Goal: Task Accomplishment & Management: Use online tool/utility

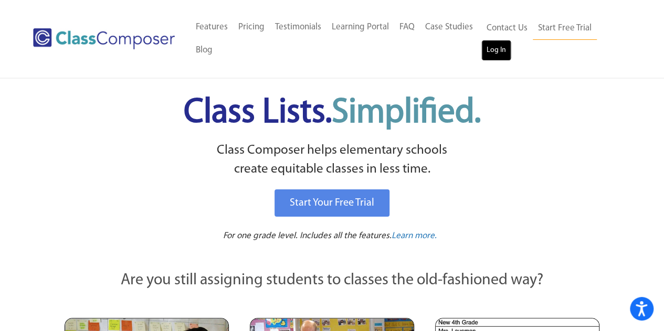
click at [499, 51] on link "Log In" at bounding box center [496, 50] width 30 height 21
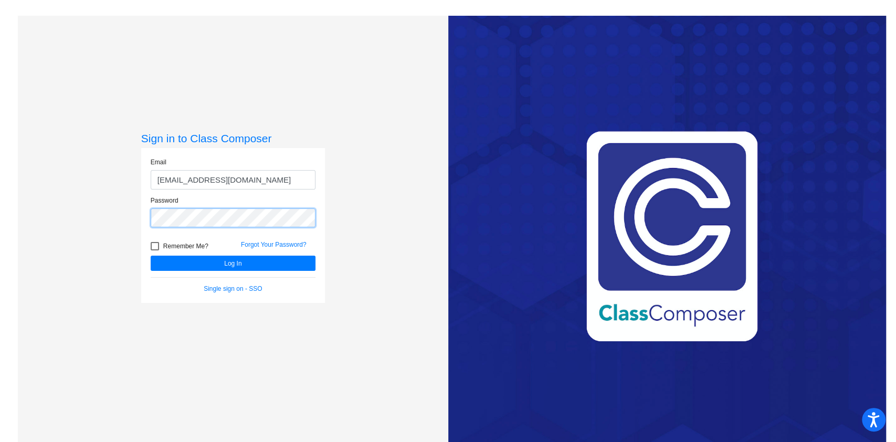
click at [151, 256] on button "Log In" at bounding box center [233, 263] width 165 height 15
click at [169, 180] on input "[EMAIL_ADDRESS][DOMAIN_NAME]" at bounding box center [233, 179] width 165 height 19
click at [169, 180] on input "mauoj@victorschools.org" at bounding box center [233, 179] width 165 height 19
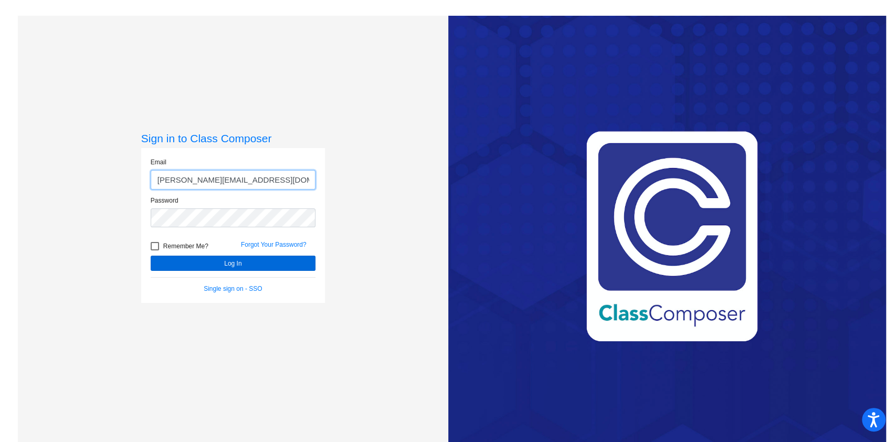
type input "mauroj@victorschools.org"
click at [228, 265] on button "Log In" at bounding box center [233, 263] width 165 height 15
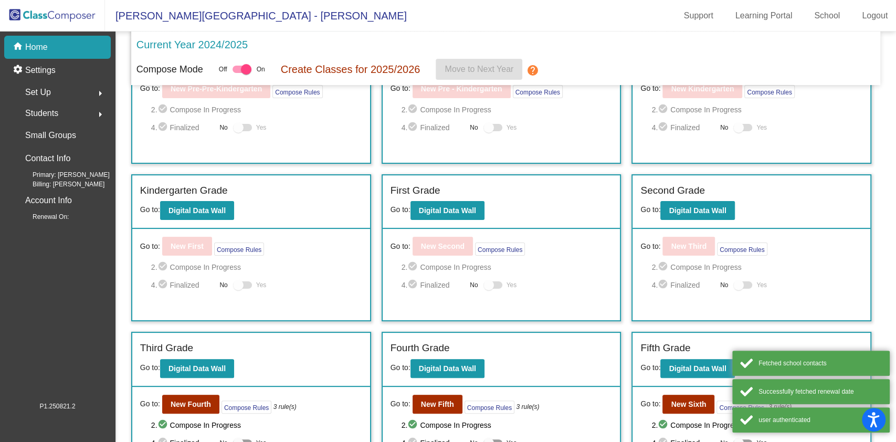
scroll to position [176, 0]
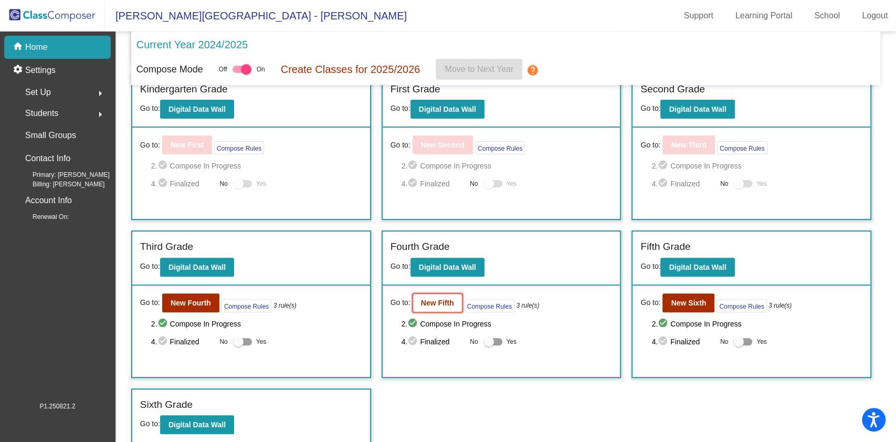
click at [427, 307] on button "New Fifth" at bounding box center [438, 302] width 50 height 19
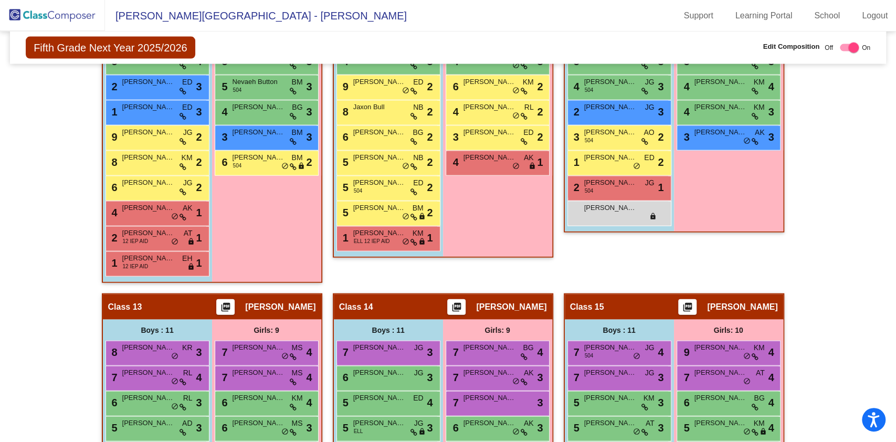
scroll to position [1399, 0]
